Goal: Find specific page/section: Find specific page/section

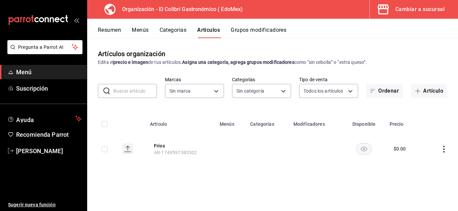
type input "02d79155-410a-4a52-ba4e-8d9765c47241"
click at [407, 11] on div "Cambiar a sucursal" at bounding box center [419, 9] width 49 height 9
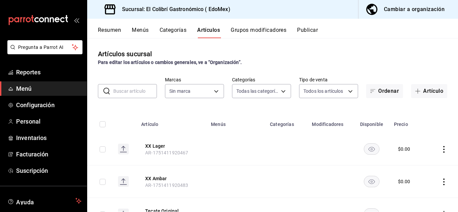
click at [397, 7] on div "Cambiar a organización" at bounding box center [414, 9] width 61 height 9
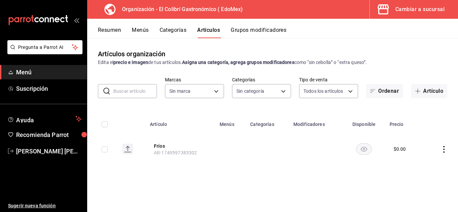
type input "02d79155-410a-4a52-ba4e-8d9765c47241"
click at [175, 29] on button "Categorías" at bounding box center [173, 32] width 27 height 11
